Goal: Check status: Check status

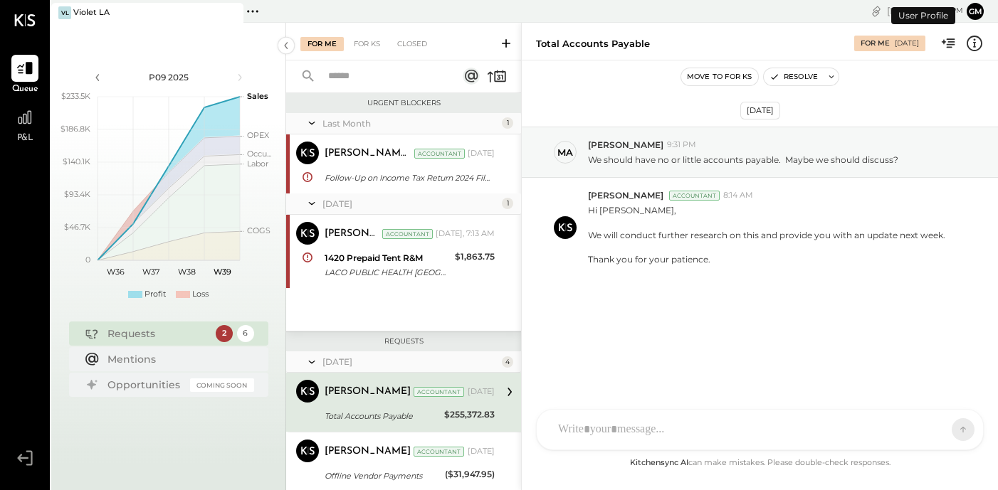
scroll to position [110, 0]
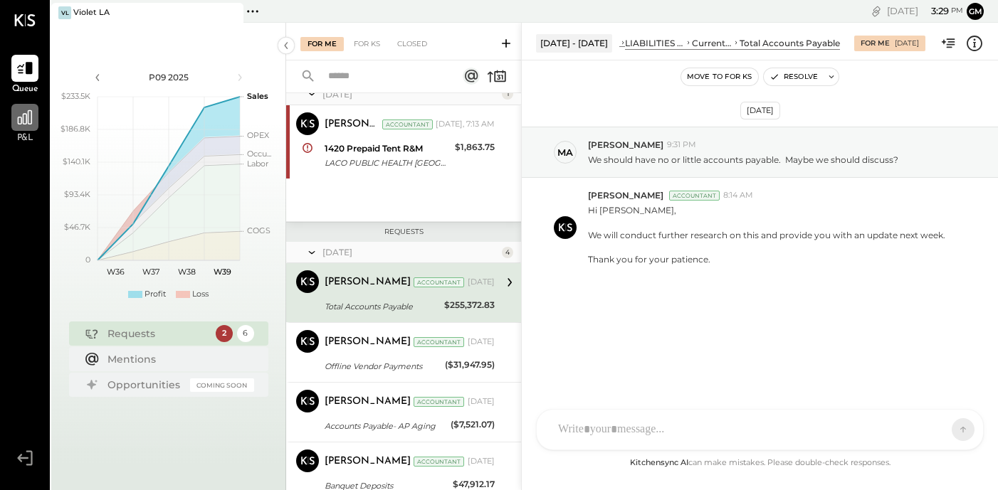
click at [29, 112] on icon at bounding box center [25, 117] width 19 height 19
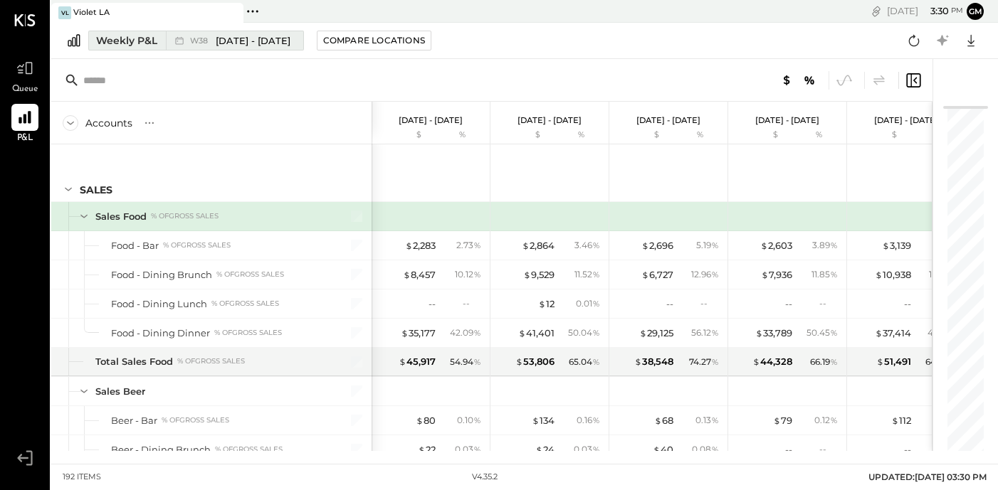
click at [261, 46] on span "[DATE] - [DATE]" at bounding box center [253, 41] width 75 height 14
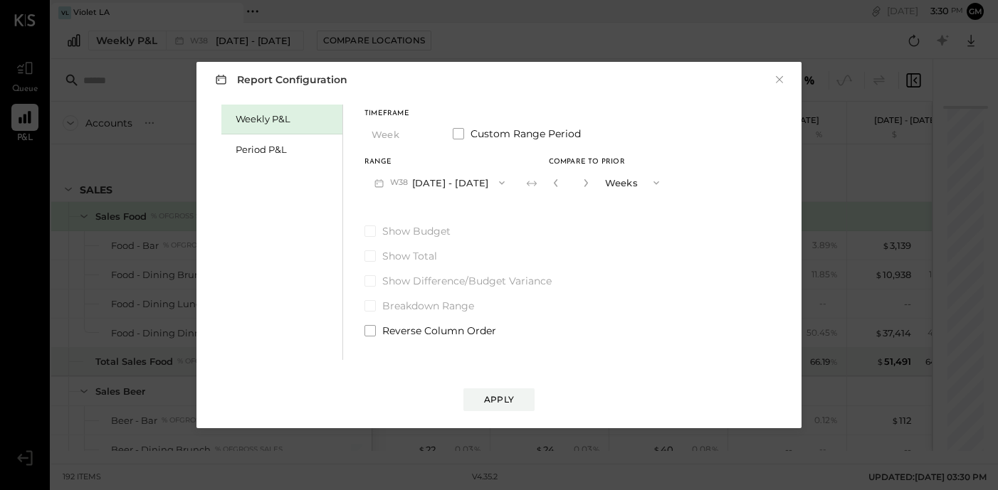
click at [429, 186] on button "W38 [DATE] - [DATE]" at bounding box center [439, 182] width 150 height 26
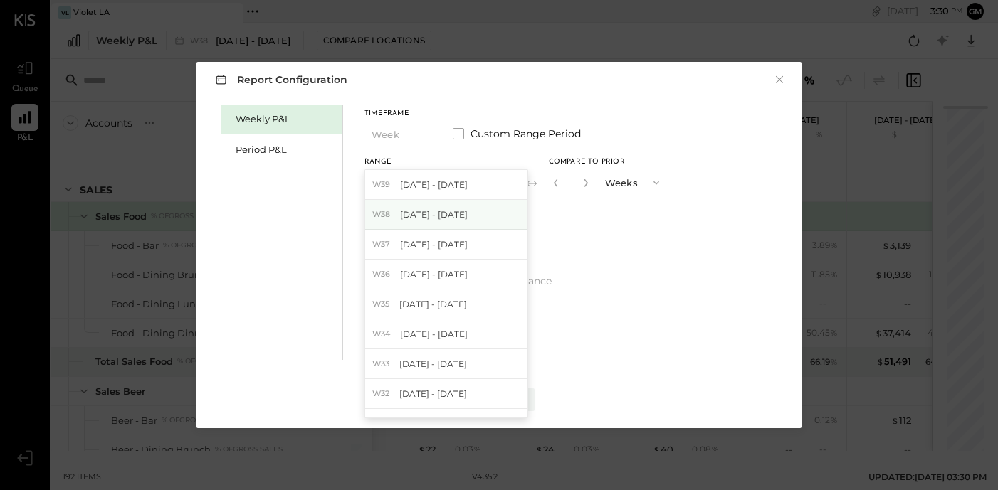
click at [439, 216] on span "[DATE] - [DATE]" at bounding box center [434, 215] width 68 height 12
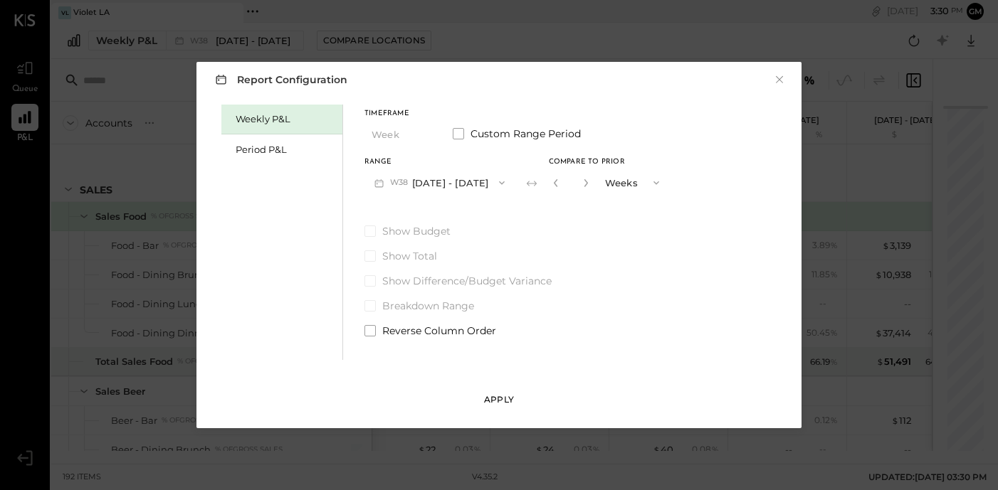
click at [506, 397] on div "Apply" at bounding box center [499, 400] width 30 height 12
